Goal: Task Accomplishment & Management: Use online tool/utility

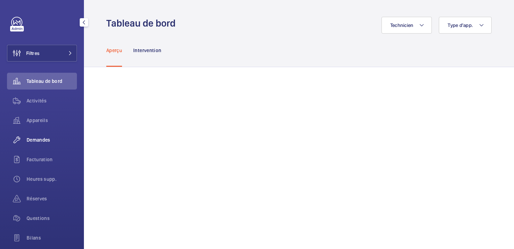
click at [31, 135] on div "Demandes" at bounding box center [42, 140] width 70 height 17
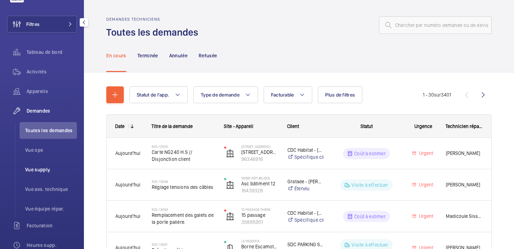
scroll to position [31, 0]
click at [48, 167] on span "Vue supply" at bounding box center [51, 167] width 52 height 7
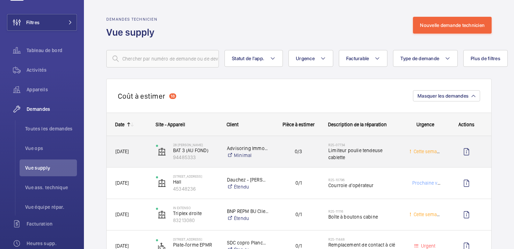
click at [128, 160] on div "06/06/2025" at bounding box center [127, 152] width 40 height 22
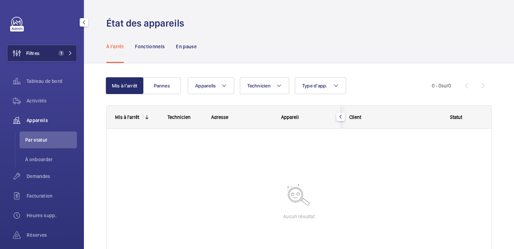
click at [47, 56] on button "Filtres 1" at bounding box center [42, 53] width 70 height 17
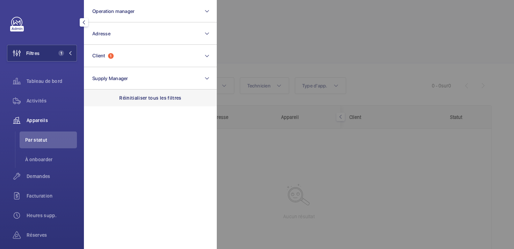
click at [131, 105] on div "Réinitialiser tous les filtres" at bounding box center [150, 98] width 133 height 17
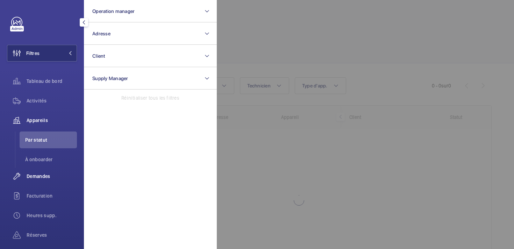
click at [36, 175] on span "Demandes" at bounding box center [52, 176] width 50 height 7
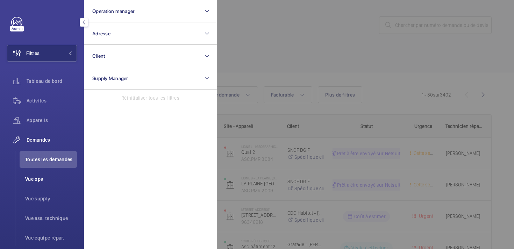
click at [33, 179] on span "Vue ops" at bounding box center [51, 179] width 52 height 7
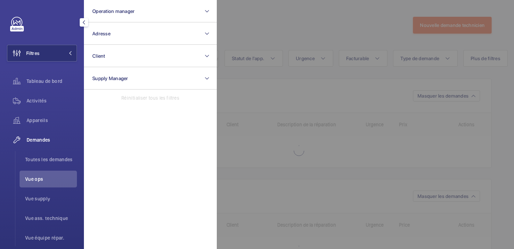
click at [278, 33] on div at bounding box center [474, 124] width 514 height 249
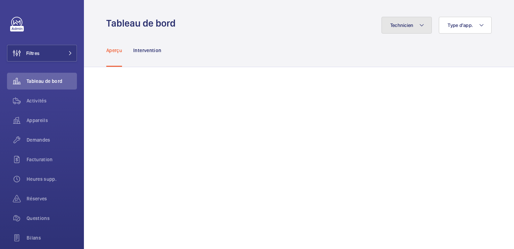
click at [401, 26] on span "Technicien" at bounding box center [401, 25] width 23 height 6
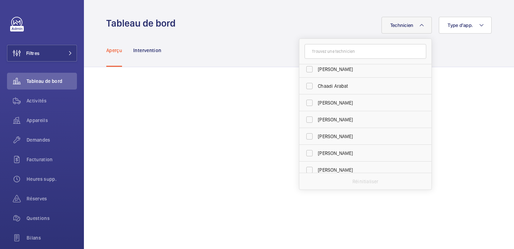
scroll to position [72, 0]
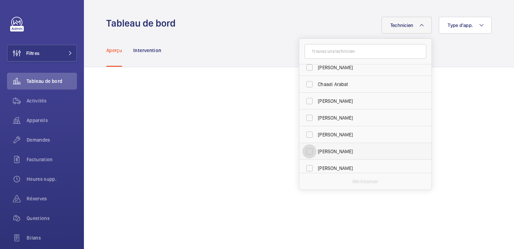
click at [309, 150] on input "[PERSON_NAME]" at bounding box center [310, 151] width 14 height 14
checkbox input "true"
